Goal: Information Seeking & Learning: Learn about a topic

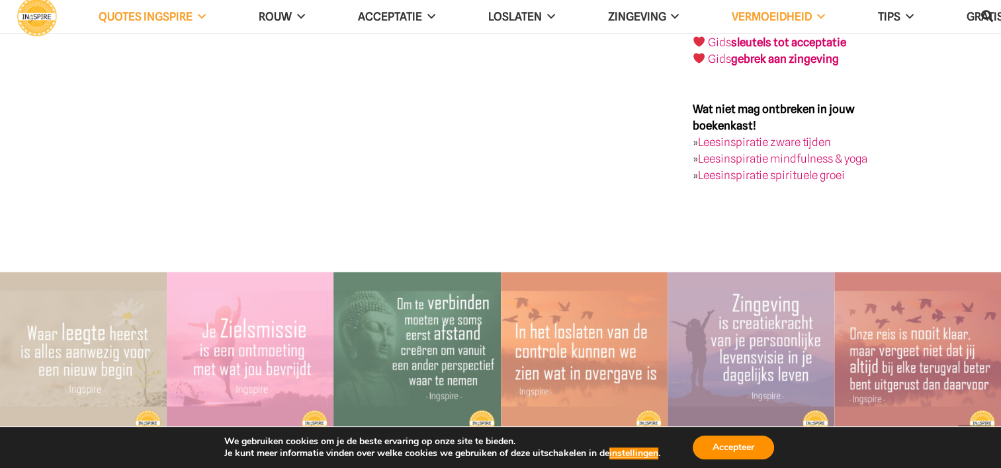
scroll to position [2844, 0]
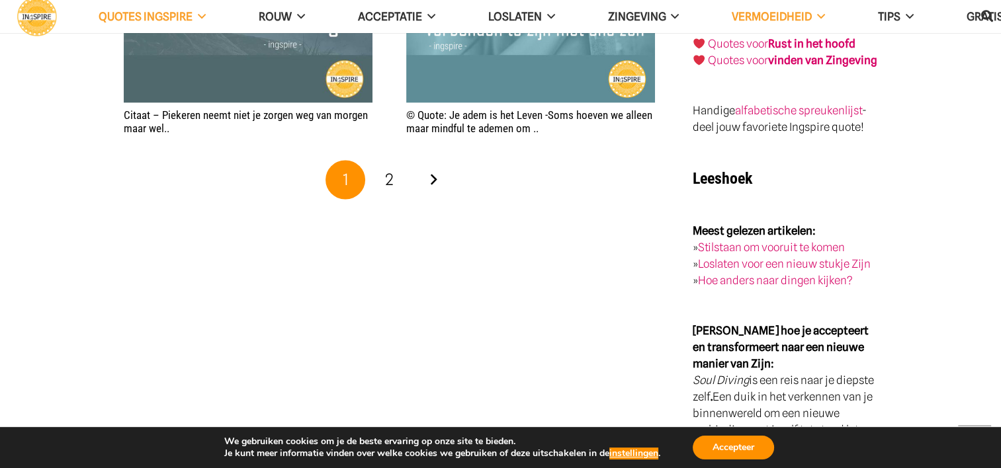
scroll to position [2381, 0]
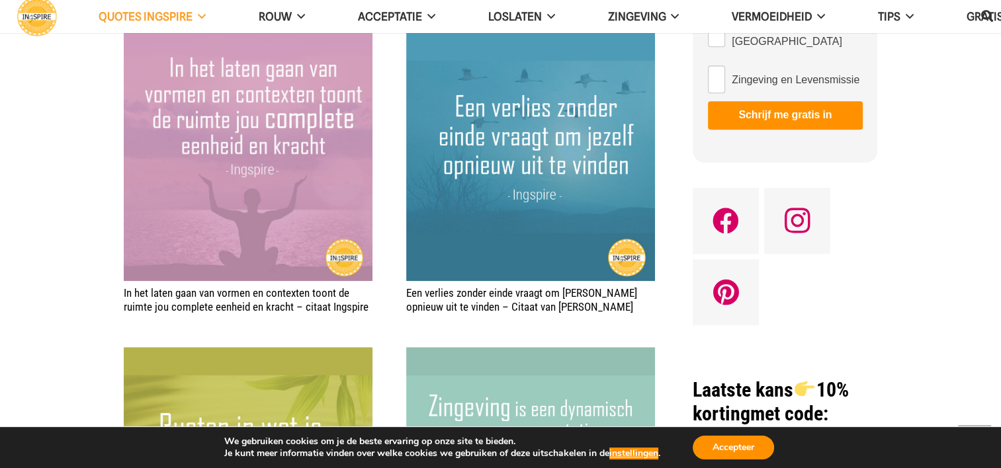
scroll to position [1190, 0]
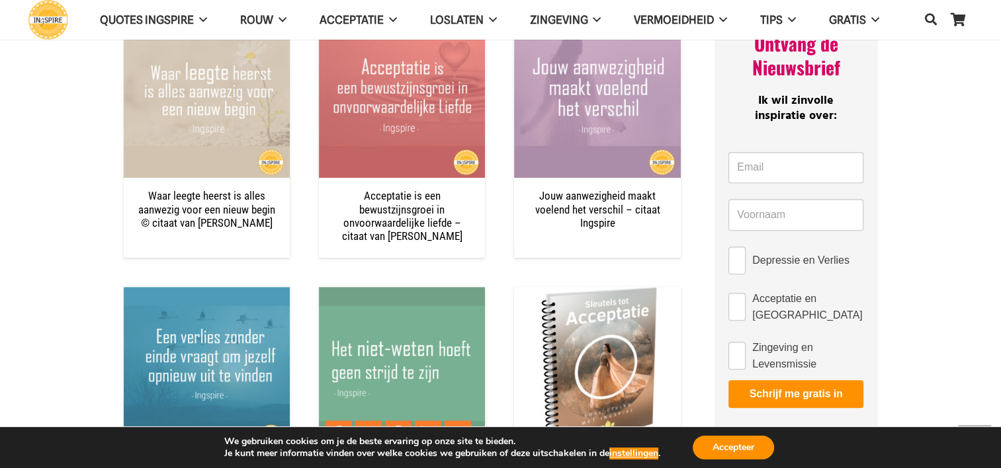
scroll to position [1058, 0]
